Goal: Learn about a topic

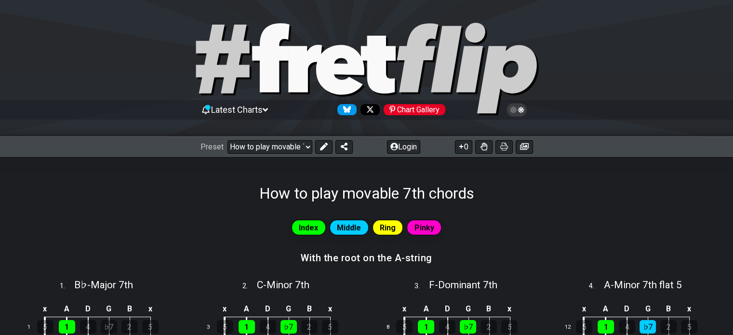
drag, startPoint x: 349, startPoint y: 221, endPoint x: 479, endPoint y: 233, distance: 130.1
click at [479, 233] on div "Index Middle Ring Pinky" at bounding box center [366, 227] width 733 height 19
click at [252, 139] on div "Preset Welcome to #fretflip! How to play movable 7th chords Custom Preset Minor…" at bounding box center [366, 146] width 733 height 21
click at [255, 147] on select "Welcome to #fretflip! How to play movable 7th chords Custom Preset Minor Pentat…" at bounding box center [269, 146] width 85 height 13
click at [227, 140] on select "Welcome to #fretflip! How to play movable 7th chords Custom Preset Minor Pentat…" at bounding box center [269, 146] width 85 height 13
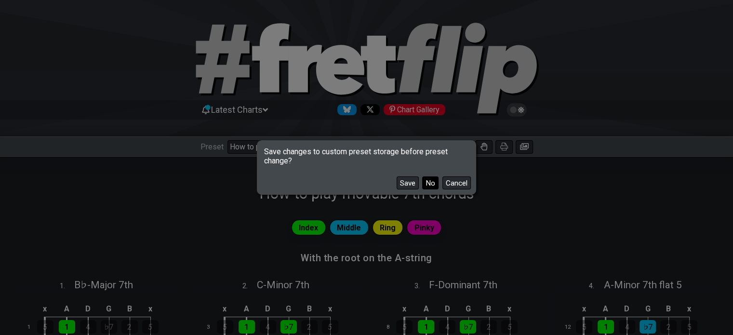
click at [427, 182] on button "No" at bounding box center [430, 182] width 16 height 13
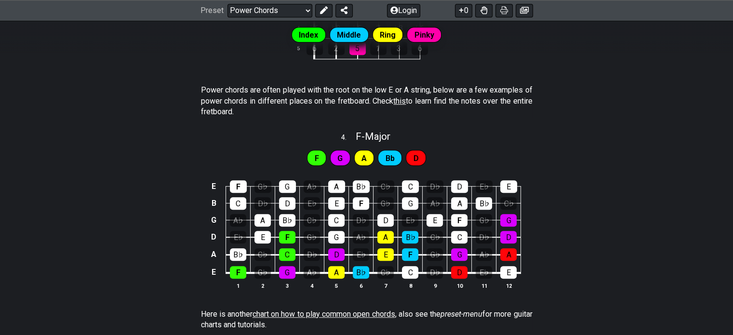
scroll to position [579, 0]
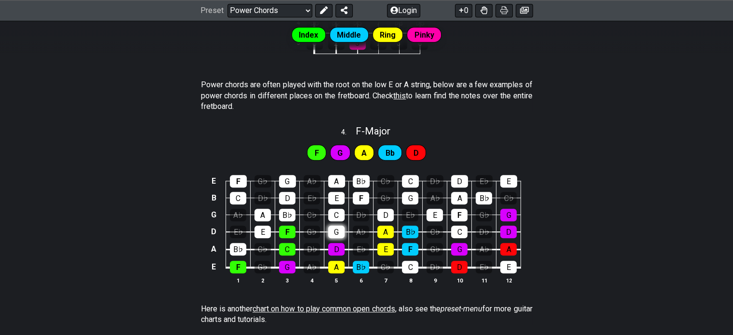
click at [341, 225] on div "G" at bounding box center [336, 231] width 16 height 13
click at [341, 229] on div "G" at bounding box center [336, 231] width 16 height 13
click at [406, 93] on span "this" at bounding box center [399, 95] width 13 height 9
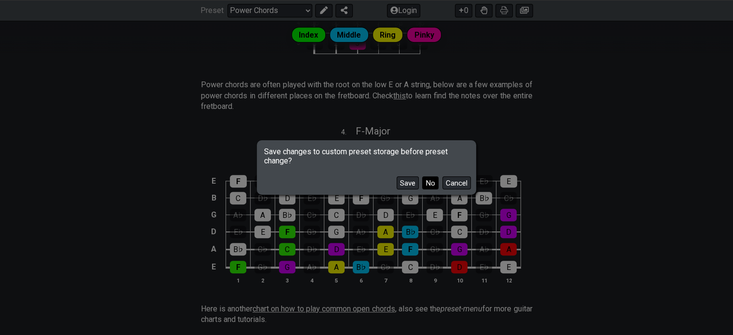
click at [428, 181] on button "No" at bounding box center [430, 182] width 16 height 13
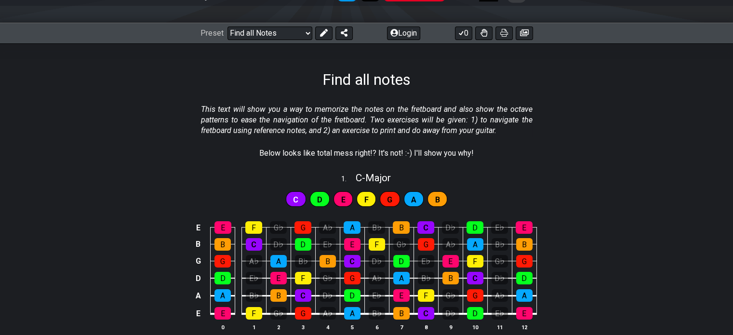
scroll to position [110, 0]
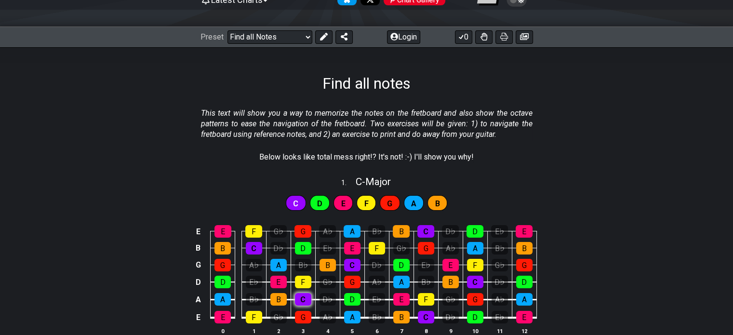
click at [302, 301] on div "C" at bounding box center [303, 299] width 16 height 13
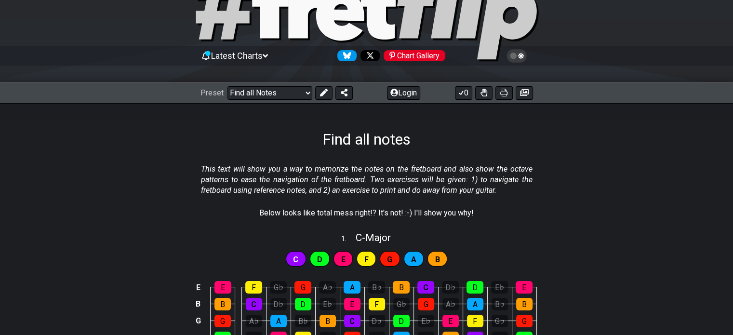
scroll to position [42, 0]
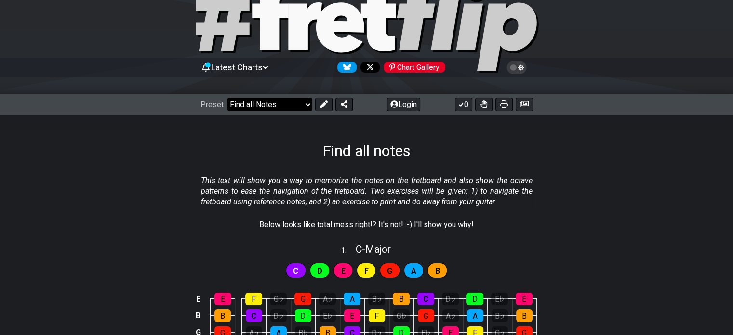
click at [294, 102] on select "Welcome to #fretflip! How to play movable 7th chords Custom Preset Minor Pentat…" at bounding box center [269, 104] width 85 height 13
click at [227, 98] on select "Welcome to #fretflip! How to play movable 7th chords Custom Preset Minor Pentat…" at bounding box center [269, 104] width 85 height 13
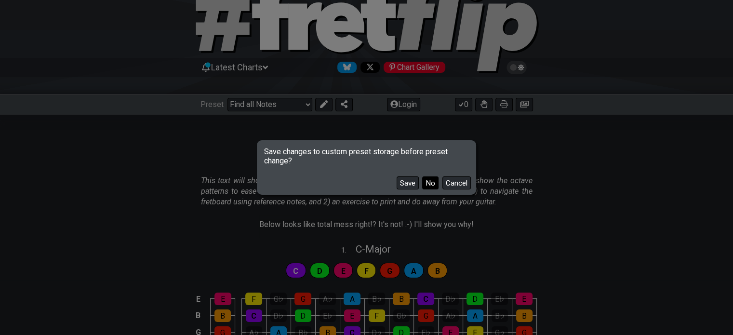
click at [430, 180] on button "No" at bounding box center [430, 182] width 16 height 13
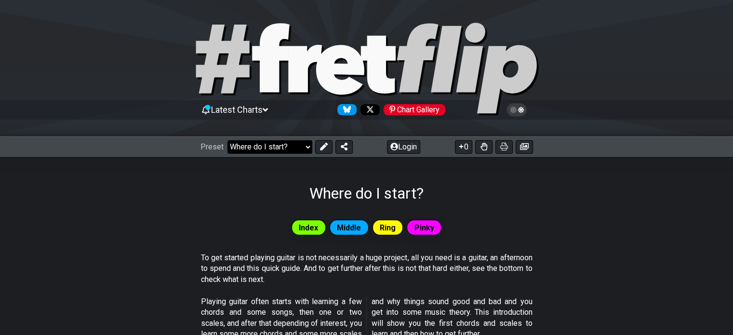
click at [295, 145] on select "Welcome to #fretflip! How to play movable 7th chords Custom Preset Minor Pentat…" at bounding box center [269, 146] width 85 height 13
click at [227, 140] on select "Welcome to #fretflip! How to play movable 7th chords Custom Preset Minor Pentat…" at bounding box center [269, 146] width 85 height 13
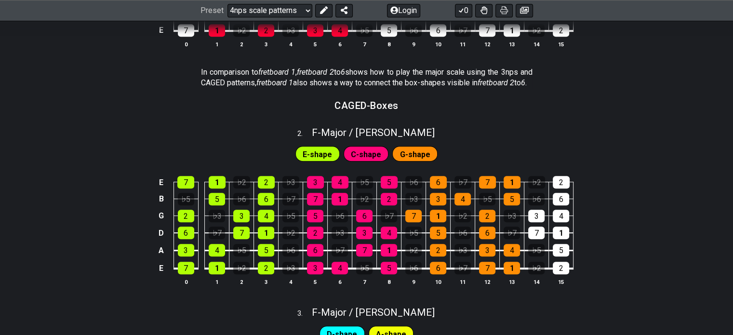
scroll to position [457, 0]
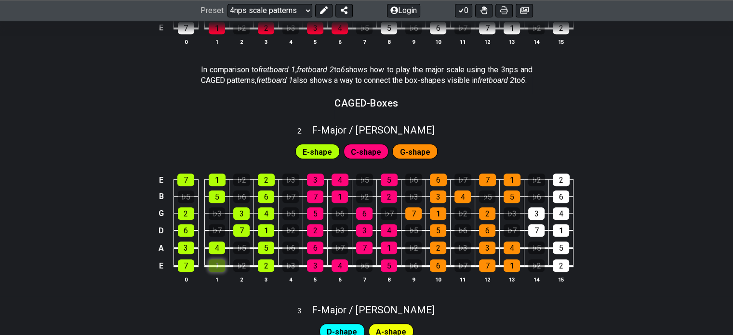
click at [215, 272] on div "1" at bounding box center [217, 265] width 16 height 13
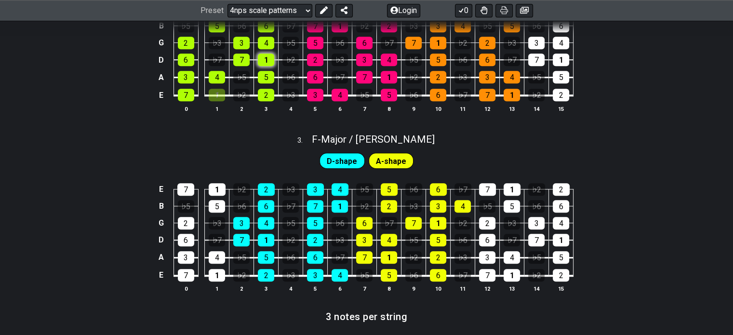
scroll to position [628, 0]
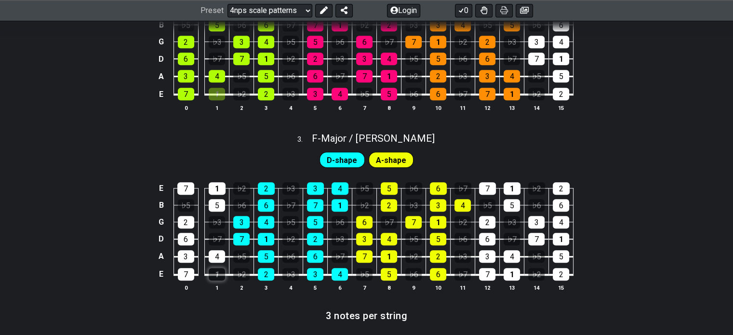
click at [220, 280] on div "1" at bounding box center [217, 274] width 16 height 13
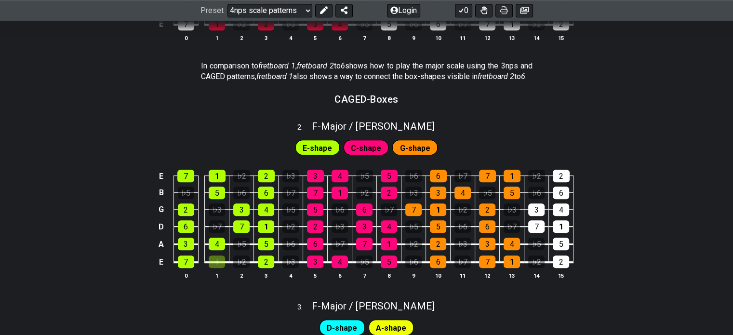
scroll to position [466, 0]
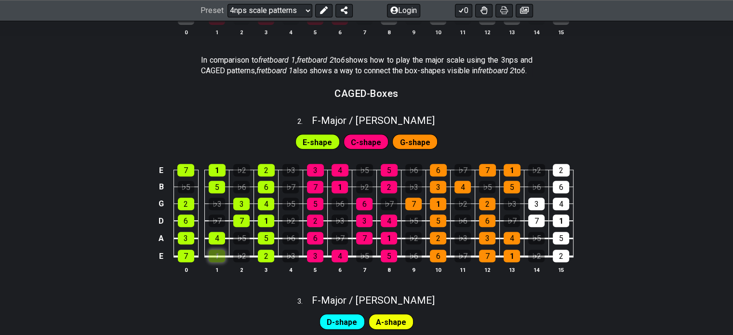
click at [216, 262] on div "1" at bounding box center [217, 255] width 16 height 13
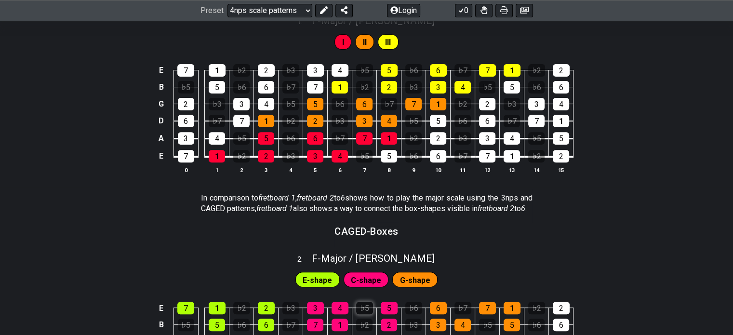
scroll to position [0, 0]
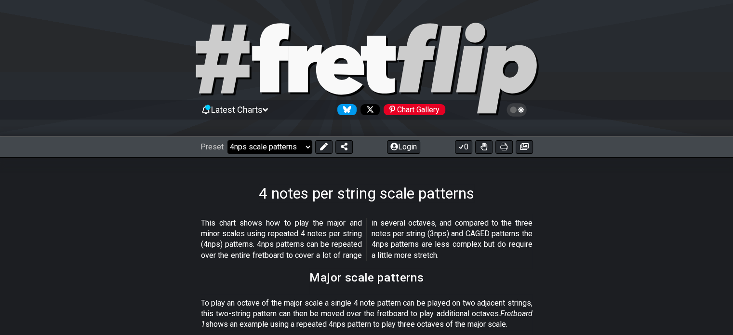
click at [302, 146] on select "Welcome to #fretflip! How to play movable 7th chords Custom Preset Minor Pentat…" at bounding box center [269, 146] width 85 height 13
click at [227, 140] on select "Welcome to #fretflip! How to play movable 7th chords Custom Preset Minor Pentat…" at bounding box center [269, 146] width 85 height 13
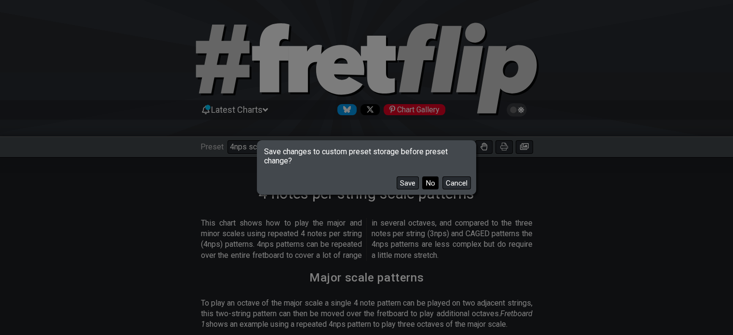
click at [432, 185] on button "No" at bounding box center [430, 182] width 16 height 13
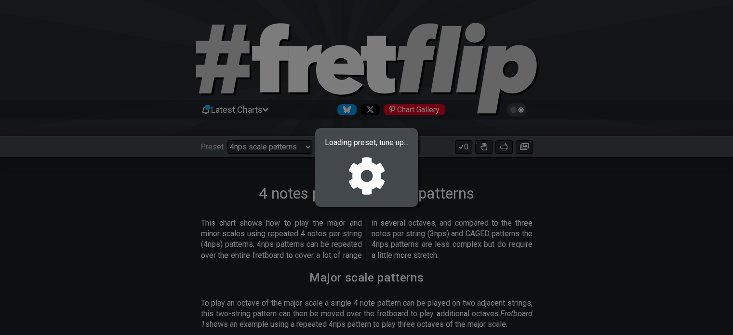
select select "/023468543995"
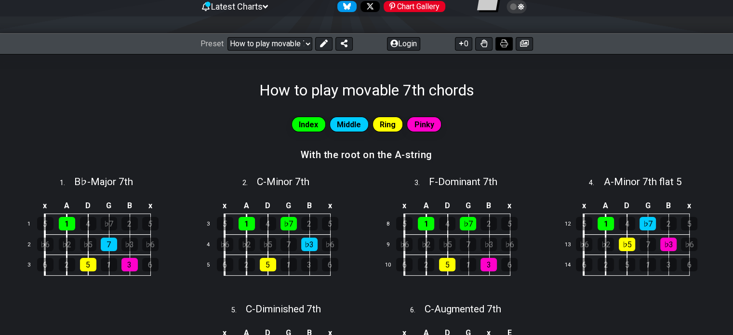
scroll to position [106, 0]
